Goal: Transaction & Acquisition: Book appointment/travel/reservation

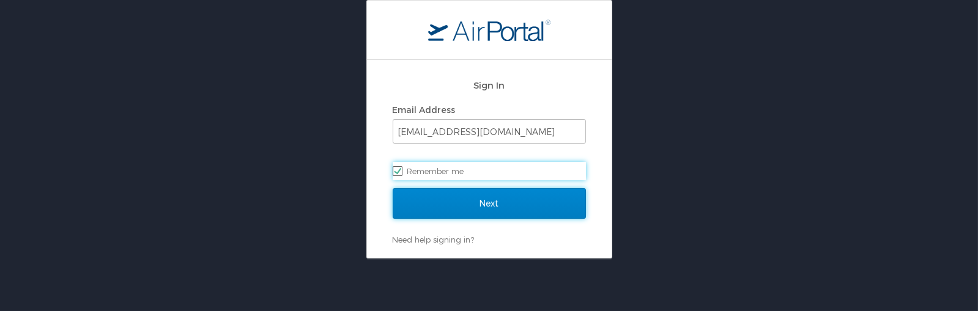
click at [432, 214] on input "Next" at bounding box center [489, 203] width 193 height 31
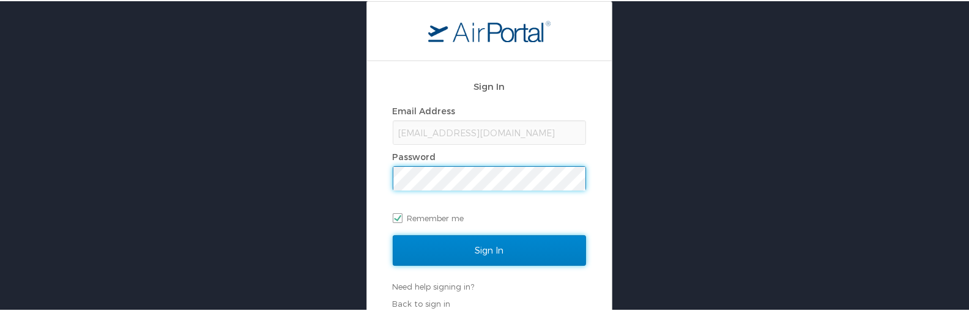
click at [534, 250] on input "Sign In" at bounding box center [489, 249] width 193 height 31
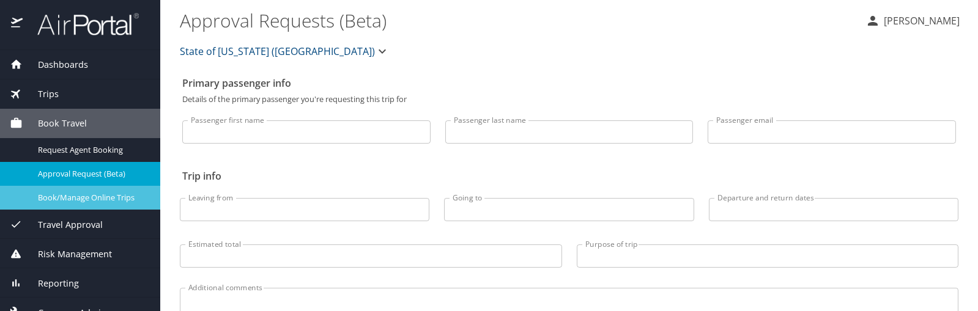
click at [89, 204] on div "Book/Manage Online Trips" at bounding box center [80, 198] width 141 height 14
click at [71, 193] on span "Book/Manage Online Trips" at bounding box center [92, 198] width 108 height 12
